Goal: Obtain resource: Download file/media

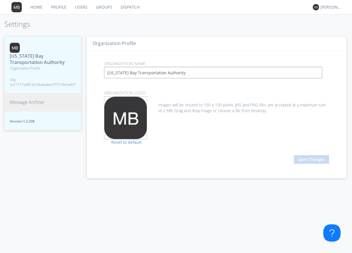
click at [32, 103] on span "Message Archive" at bounding box center [27, 102] width 34 height 7
click at [24, 101] on span "Message Archive" at bounding box center [27, 102] width 34 height 7
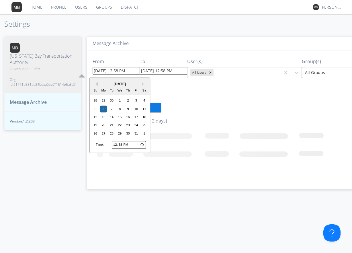
click at [132, 71] on input "10/06/2025 12:58 PM" at bounding box center [116, 70] width 47 height 7
click at [128, 100] on div "2" at bounding box center [128, 100] width 7 height 7
click at [132, 71] on input "10/02/2025 12:58 PM" at bounding box center [116, 70] width 47 height 7
click at [114, 117] on div "14" at bounding box center [111, 116] width 7 height 7
type input "10/14/2025 12:58 PM"
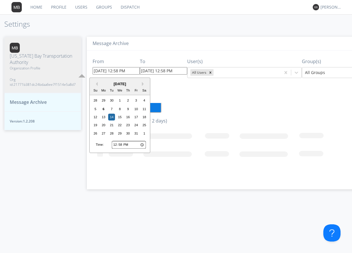
click at [132, 70] on input "10/14/2025 12:58 PM" at bounding box center [116, 70] width 47 height 7
click at [116, 146] on input "12:58" at bounding box center [129, 144] width 34 height 7
type input "13:58"
type input "10/14/2025 1:58 PM"
type input "14:58"
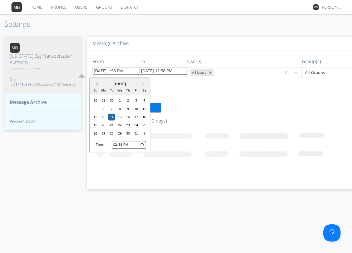
type input "10/14/2025 2:58 PM"
type input "14:00"
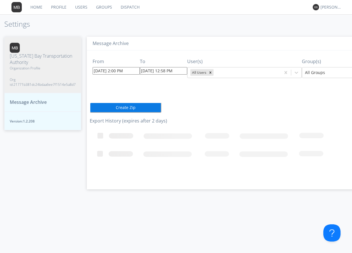
click at [191, 111] on div "From 10/14/2025 2:00 PM To 10/06/2025 12:58 PM User(s) All Users Group(s) All G…" at bounding box center [255, 117] width 330 height 134
click at [180, 70] on input "10/06/2025 12:58 PM" at bounding box center [163, 70] width 47 height 7
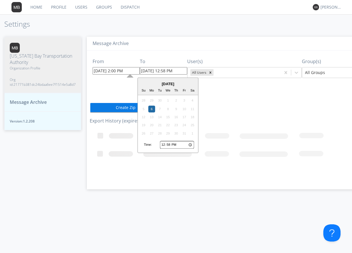
click at [237, 103] on div "From 10/14/2025 2:00 PM To 10/06/2025 12:58 PM October 2025 Su Mo Tu We Th Fr S…" at bounding box center [255, 117] width 330 height 134
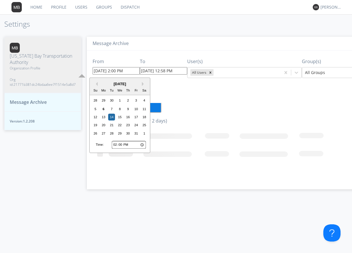
click at [132, 71] on input "10/14/2025 2:00 PM" at bounding box center [116, 70] width 47 height 7
click at [128, 101] on div "2" at bounding box center [128, 100] width 7 height 7
type input "[DATE] 2:00 PM"
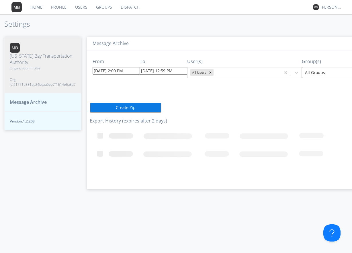
click at [158, 91] on div "From 10/02/2025 2:00 PM To 10/06/2025 12:59 PM User(s) All Users Group(s) All G…" at bounding box center [255, 117] width 330 height 134
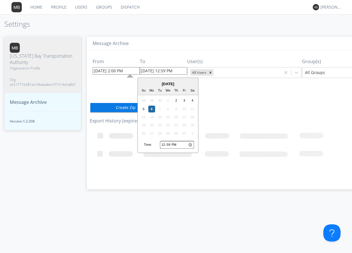
click at [179, 72] on input "[DATE] 12:59 PM" at bounding box center [163, 70] width 47 height 7
click at [176, 100] on div "2" at bounding box center [176, 100] width 7 height 7
type input "[DATE] 12:59 PM"
click at [180, 71] on input "[DATE] 12:59 PM" at bounding box center [163, 70] width 47 height 7
click at [162, 144] on input "12:59" at bounding box center [177, 144] width 34 height 7
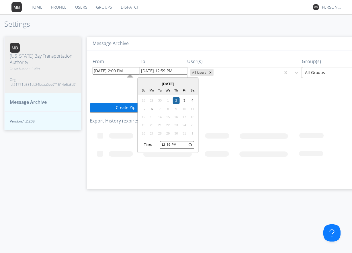
type input "13:59"
type input "[DATE] 1:59 PM"
type input "19:59"
type input "[DATE] 7:59 PM"
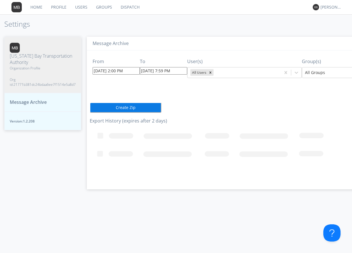
click at [261, 104] on div "From 10/02/2025 2:00 PM To 10/02/2025 7:59 PM User(s) All Users Group(s) All Gr…" at bounding box center [255, 117] width 330 height 134
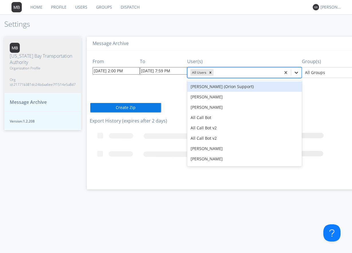
click at [295, 73] on icon at bounding box center [296, 73] width 6 height 6
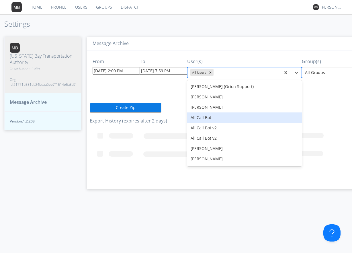
click at [109, 86] on div "From 10/02/2025 2:00 PM To 10/02/2025 7:59 PM User(s) option All Call Bot focus…" at bounding box center [255, 117] width 330 height 134
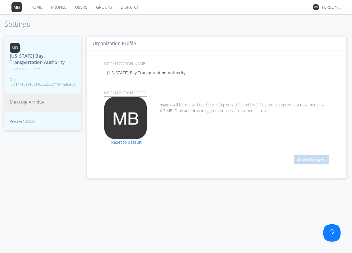
click at [34, 102] on span "Message Archive" at bounding box center [27, 102] width 34 height 7
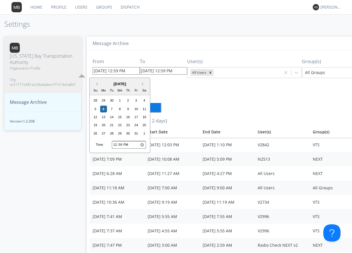
click at [131, 70] on input "[DATE] 12:59 PM" at bounding box center [116, 70] width 47 height 7
click at [128, 101] on div "2" at bounding box center [128, 100] width 7 height 7
type input "[DATE] 12:59 PM"
click at [131, 71] on input "[DATE] 12:59 PM" at bounding box center [116, 70] width 47 height 7
click at [115, 145] on input "12:59" at bounding box center [129, 144] width 34 height 7
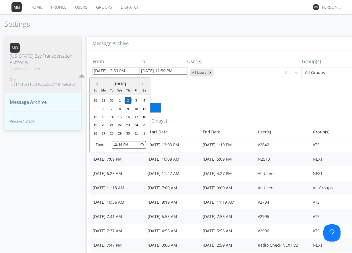
type input "13:59"
type input "[DATE] 1:59 PM"
type input "14:59"
type input "[DATE] 2:59 PM"
type input "14:00"
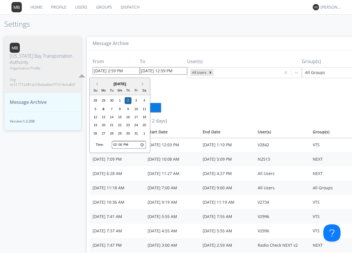
type input "[DATE] 2:00 PM"
click at [218, 103] on div "From [DATE] 2:00 PM Previous Month Next Month [DATE] Su Mo Tu We Th Fr Sa 28 29…" at bounding box center [255, 229] width 330 height 359
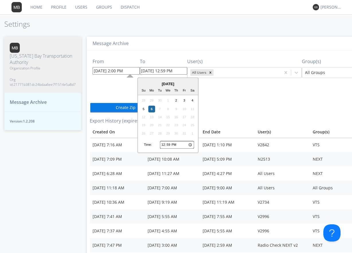
click at [179, 70] on input "[DATE] 12:59 PM" at bounding box center [163, 70] width 47 height 7
click at [175, 100] on div "2" at bounding box center [176, 100] width 7 height 7
type input "[DATE] 12:59 PM"
click at [181, 71] on input "[DATE] 12:59 PM" at bounding box center [163, 70] width 47 height 7
click at [164, 144] on input "12:59" at bounding box center [177, 144] width 34 height 7
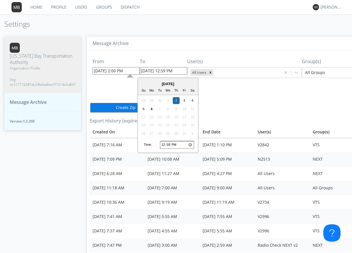
type input "13:59"
type input "[DATE] 1:59 PM"
type input "19:59"
type input "[DATE] 7:59 PM"
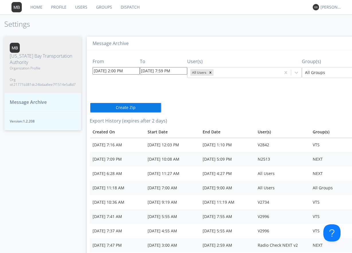
click at [290, 86] on div "From [DATE] 2:00 PM To [DATE] 7:59 PM User(s) All Users Group(s) All Groups Cre…" at bounding box center [255, 229] width 330 height 359
click at [293, 72] on icon at bounding box center [296, 73] width 6 height 6
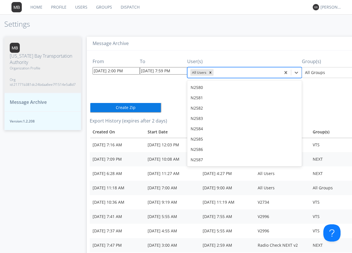
scroll to position [2063, 0]
click at [199, 113] on div "N2583" at bounding box center [244, 118] width 115 height 10
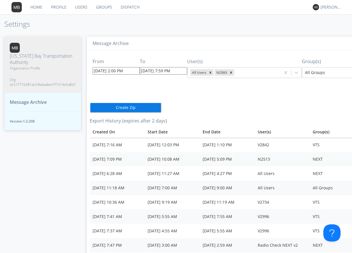
click at [301, 98] on div "From [DATE] 2:00 PM To [DATE] 7:59 PM User(s) All Users N2583 Group(s) All Grou…" at bounding box center [255, 229] width 330 height 359
click at [120, 107] on button "Create Zip" at bounding box center [126, 107] width 72 height 10
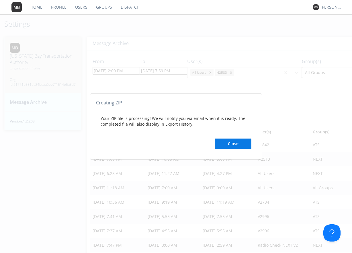
click at [236, 144] on button "Close" at bounding box center [233, 143] width 37 height 10
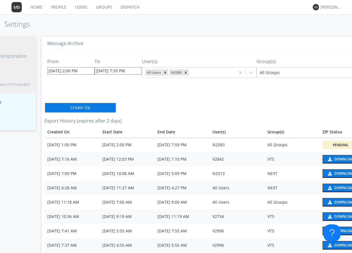
scroll to position [0, 72]
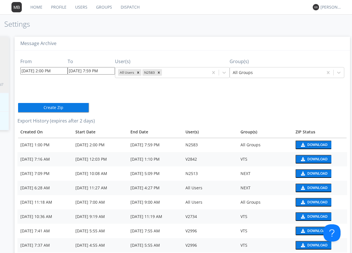
click at [308, 144] on div "Download" at bounding box center [317, 144] width 20 height 3
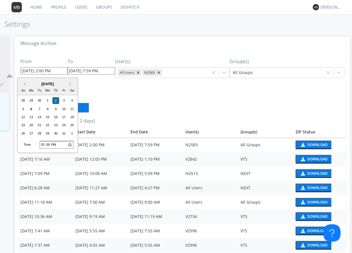
click at [47, 70] on input "[DATE] 2:00 PM" at bounding box center [43, 70] width 47 height 7
click at [44, 144] on input "14:00" at bounding box center [57, 144] width 34 height 7
type input "18:00"
type input "[DATE] 6:00 PM"
click at [106, 101] on div "From [DATE] 6:00 PM Previous Month Next Month [DATE] Su Mo Tu We Th Fr Sa 28 29…" at bounding box center [182, 237] width 330 height 374
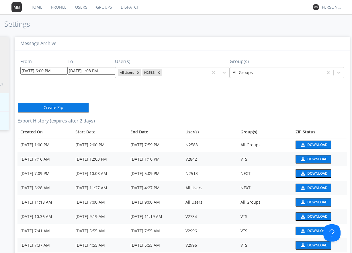
click at [104, 69] on input "[DATE] 1:08 PM" at bounding box center [91, 70] width 47 height 7
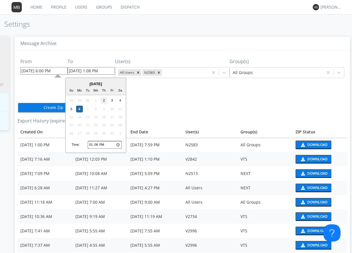
click at [103, 100] on div "2" at bounding box center [104, 100] width 7 height 7
type input "[DATE] 1:08 PM"
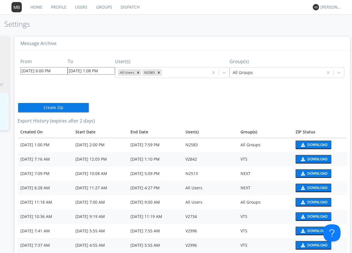
click at [107, 71] on input "[DATE] 1:08 PM" at bounding box center [91, 70] width 47 height 7
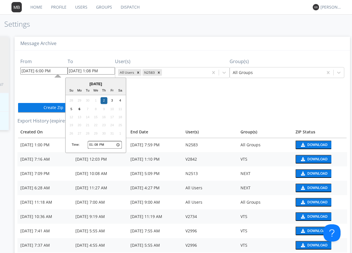
click at [90, 144] on input "13:08" at bounding box center [105, 144] width 34 height 7
type input "21:08"
type input "[DATE] 9:08 PM"
click at [178, 101] on div "From [DATE] 6:00 PM To [DATE] 9:08 PM [DATE] Su Mo Tu We Th Fr Sa 28 29 30 1 2 …" at bounding box center [182, 237] width 330 height 374
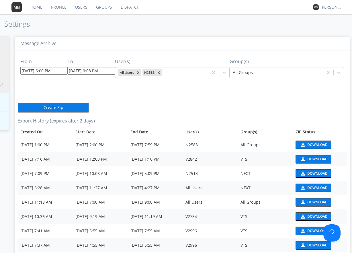
click at [50, 107] on button "Create Zip" at bounding box center [53, 107] width 72 height 10
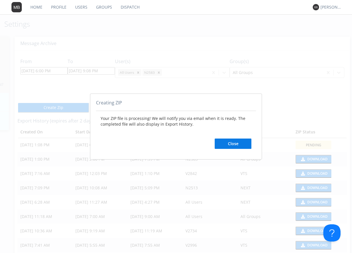
drag, startPoint x: 232, startPoint y: 143, endPoint x: 239, endPoint y: 134, distance: 11.4
click at [232, 143] on button "Close" at bounding box center [233, 143] width 37 height 10
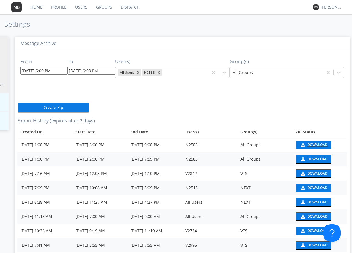
click at [309, 144] on div "Download" at bounding box center [317, 144] width 20 height 3
click at [56, 71] on input "[DATE] 6:00 PM" at bounding box center [43, 70] width 47 height 7
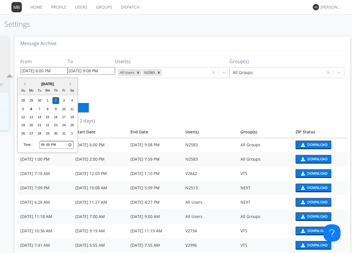
click at [43, 143] on input "18:00" at bounding box center [57, 144] width 34 height 7
type input "19:00"
type input "[DATE] 7:00 PM"
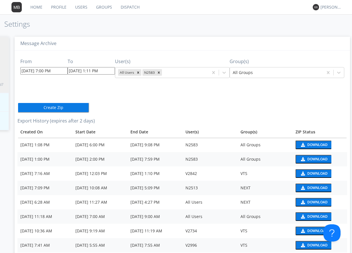
click at [124, 90] on div "From [DATE] 7:00 PM To [DATE] 1:11 PM User(s) All Users N2583 Group(s) All Grou…" at bounding box center [182, 244] width 330 height 388
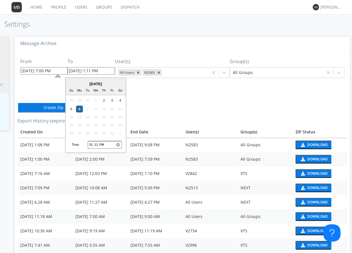
click at [107, 71] on input "[DATE] 1:11 PM" at bounding box center [91, 70] width 47 height 7
click at [103, 100] on div "2" at bounding box center [104, 100] width 7 height 7
type input "[DATE] 1:11 PM"
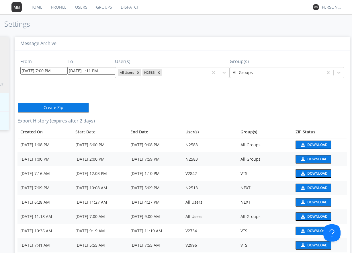
click at [104, 71] on input "[DATE] 1:11 PM" at bounding box center [91, 70] width 47 height 7
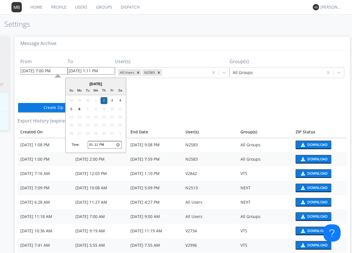
click at [90, 144] on input "13:11" at bounding box center [105, 144] width 34 height 7
type input "22:11"
type input "[DATE] 10:11 PM"
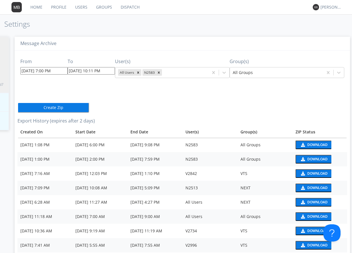
click at [177, 100] on div "From [DATE] 7:00 PM To [DATE] 10:11 PM User(s) All Users N2583 Group(s) All Gro…" at bounding box center [182, 244] width 330 height 388
click at [49, 107] on button "Create Zip" at bounding box center [53, 107] width 72 height 10
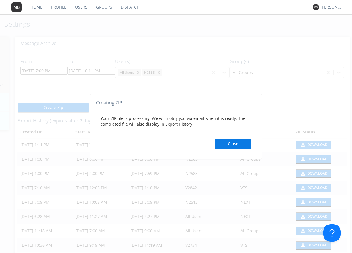
click at [234, 143] on button "Close" at bounding box center [233, 143] width 37 height 10
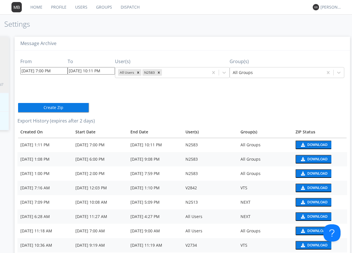
click at [309, 145] on div "Download" at bounding box center [317, 144] width 20 height 3
click at [148, 95] on div "From [DATE] 7:00 PM To [DATE] 10:11 PM User(s) All Users N2583 Group(s) All Gro…" at bounding box center [182, 251] width 330 height 402
click at [307, 159] on div "Download" at bounding box center [317, 158] width 20 height 3
click at [310, 144] on div "Download" at bounding box center [317, 144] width 20 height 3
click at [337, 73] on icon at bounding box center [338, 73] width 3 height 2
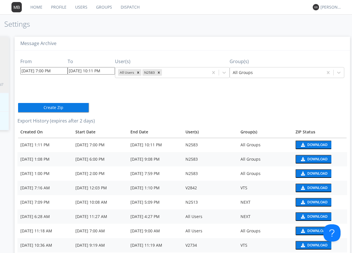
click at [158, 96] on div "From [DATE] 7:00 PM To [DATE] 10:11 PM User(s) All Users N2583 Group(s) All Gro…" at bounding box center [182, 251] width 330 height 402
click at [222, 72] on icon at bounding box center [223, 73] width 3 height 2
click at [256, 103] on div "From [DATE] 7:00 PM To [DATE] 10:11 PM User(s) All Users N2583 Group(s) All Gro…" at bounding box center [182, 251] width 330 height 402
click at [131, 6] on link "Dispatch" at bounding box center [130, 7] width 28 height 14
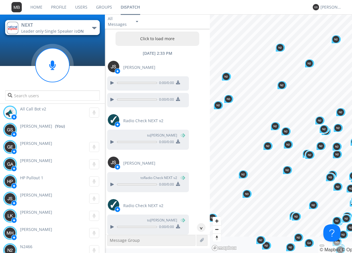
scroll to position [225, 0]
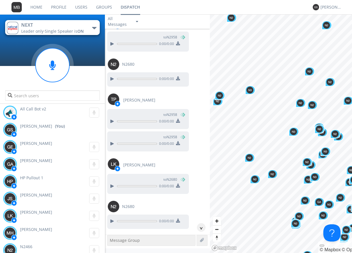
click at [62, 198] on div "[PERSON_NAME] S 0:00" at bounding box center [54, 198] width 102 height 16
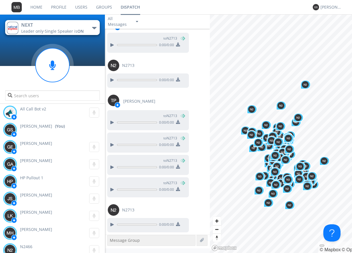
scroll to position [1872, 0]
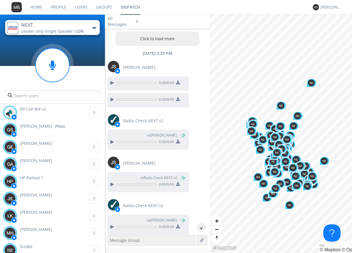
scroll to position [1968, 0]
